Goal: Task Accomplishment & Management: Complete application form

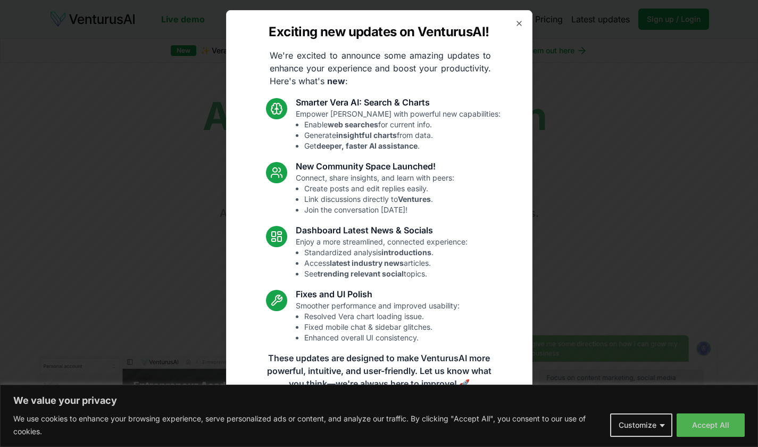
click at [718, 429] on div at bounding box center [379, 223] width 758 height 447
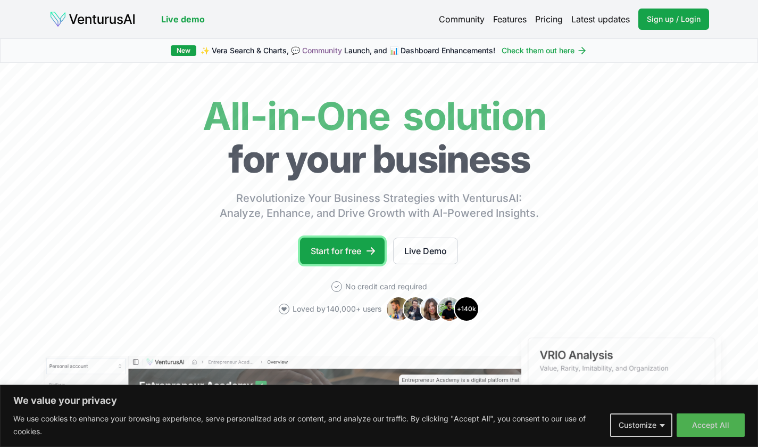
click at [347, 250] on link "Start for free" at bounding box center [342, 250] width 85 height 27
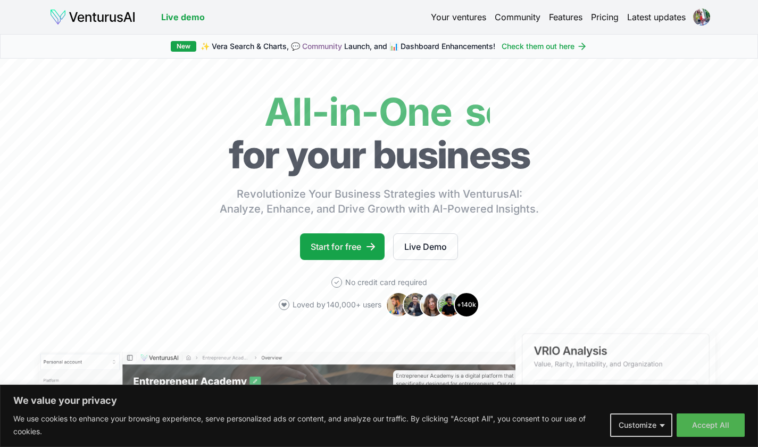
click at [343, 245] on link "Start for free" at bounding box center [342, 246] width 85 height 27
